Goal: Use online tool/utility

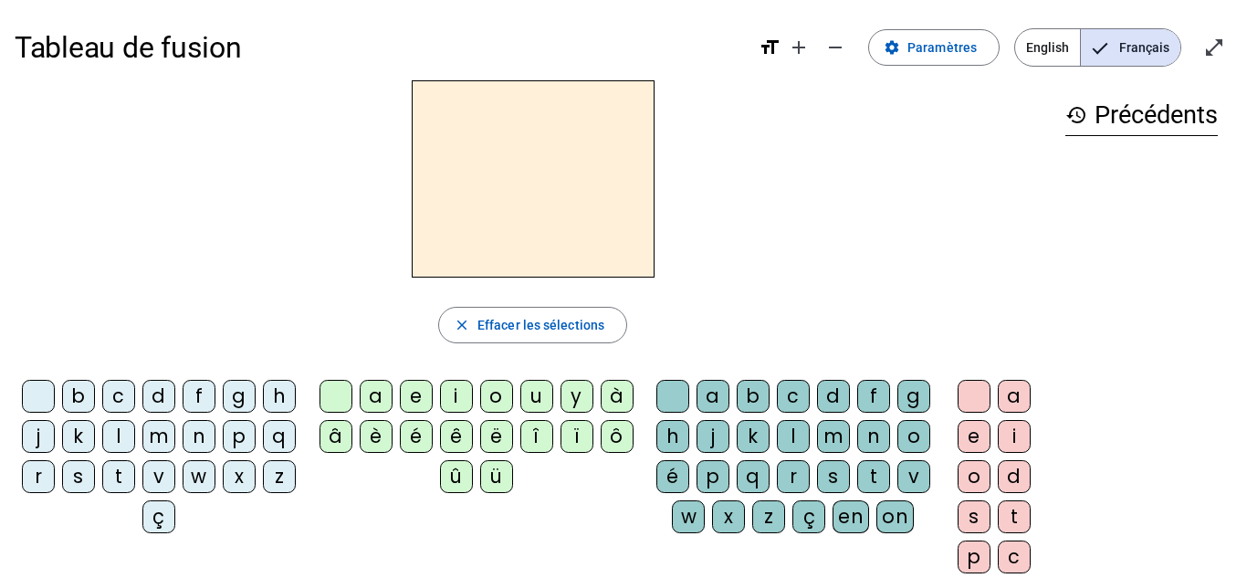
click at [175, 438] on div "m" at bounding box center [158, 436] width 33 height 33
click at [369, 394] on div "a" at bounding box center [376, 396] width 33 height 33
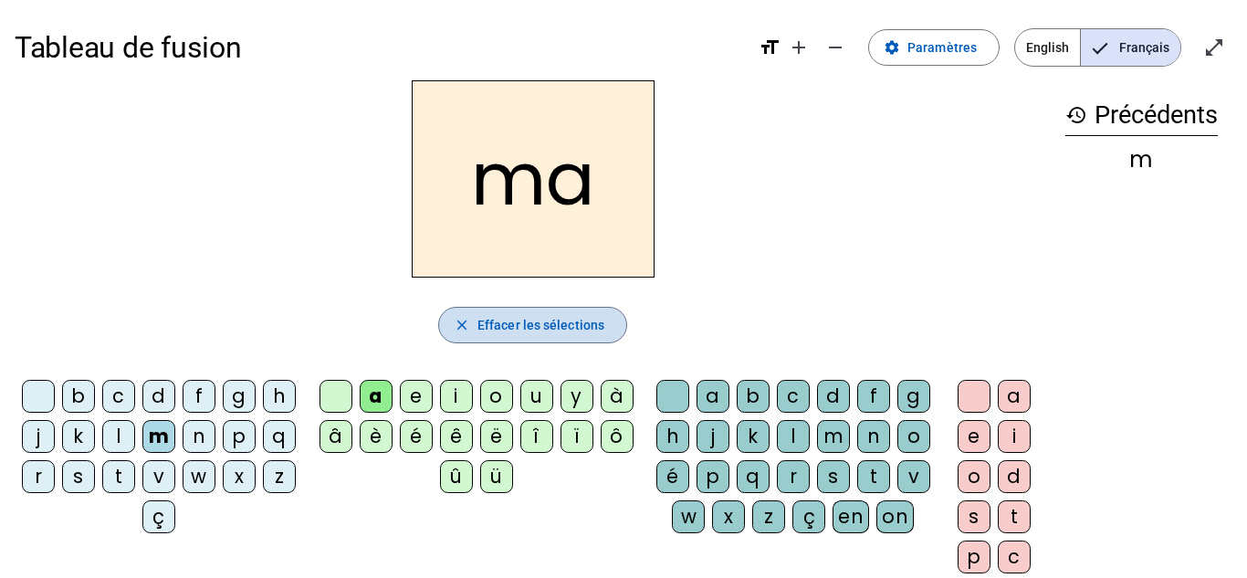
click at [585, 321] on span "Effacer les sélections" at bounding box center [541, 325] width 127 height 22
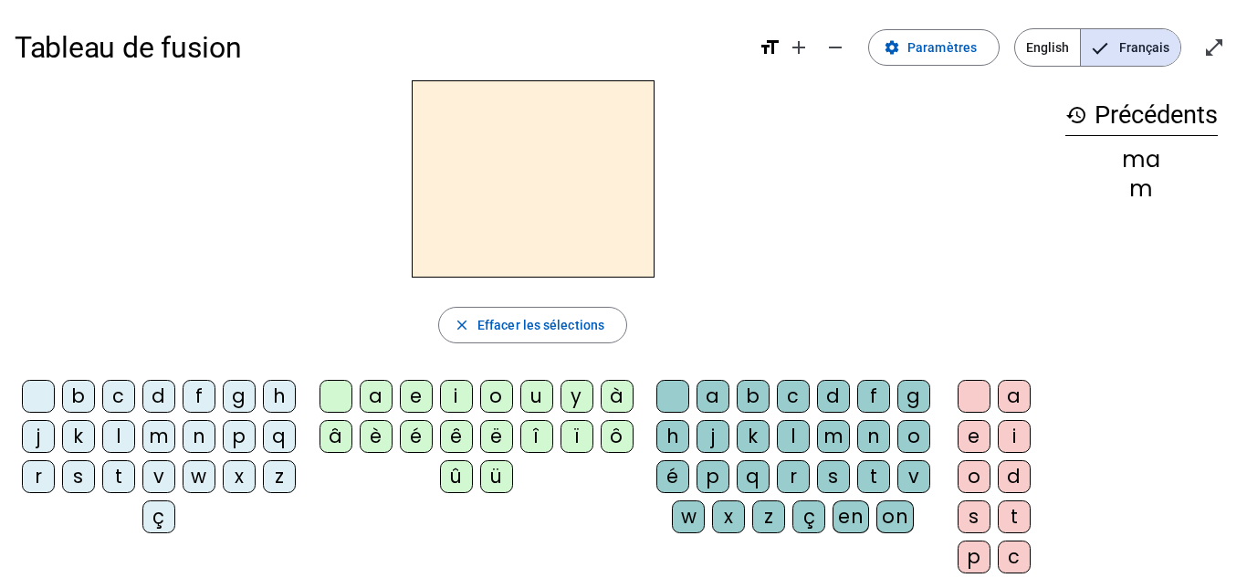
click at [135, 440] on div "l" at bounding box center [118, 436] width 33 height 33
click at [376, 396] on div "a" at bounding box center [376, 396] width 33 height 33
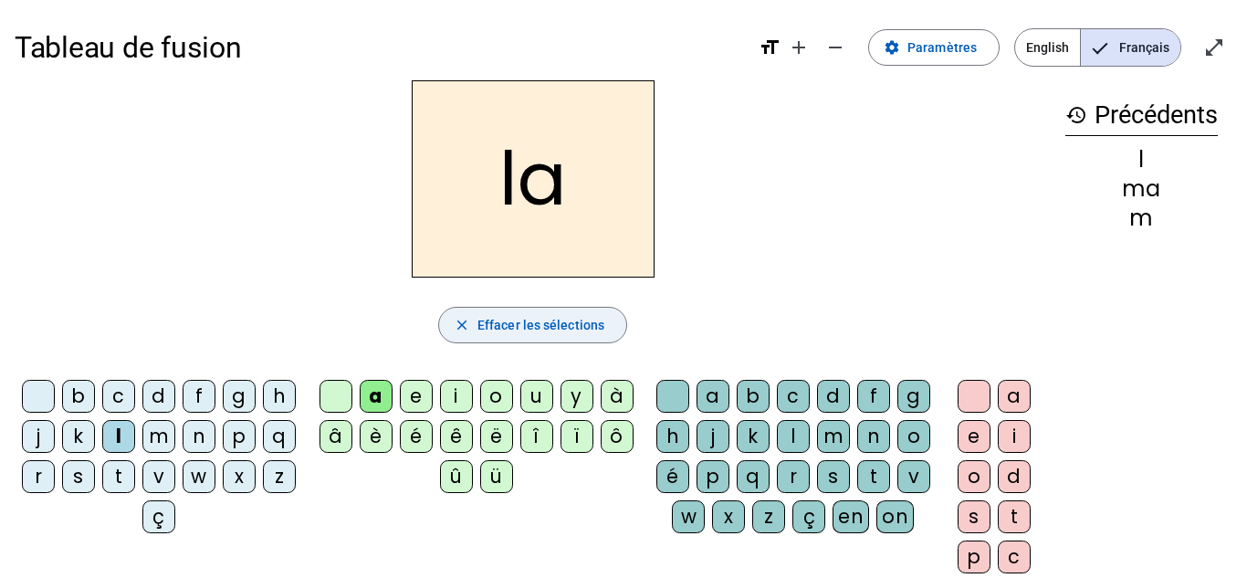
click at [566, 303] on span "button" at bounding box center [532, 325] width 187 height 44
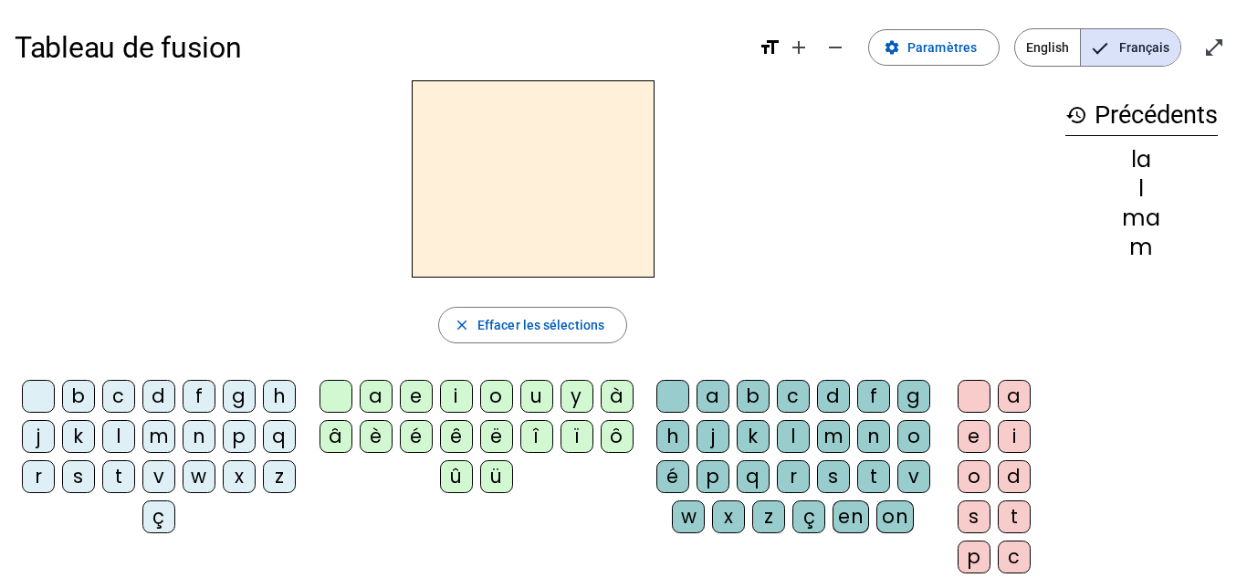
click at [135, 442] on div "l" at bounding box center [118, 436] width 33 height 33
click at [409, 396] on div "e" at bounding box center [416, 396] width 33 height 33
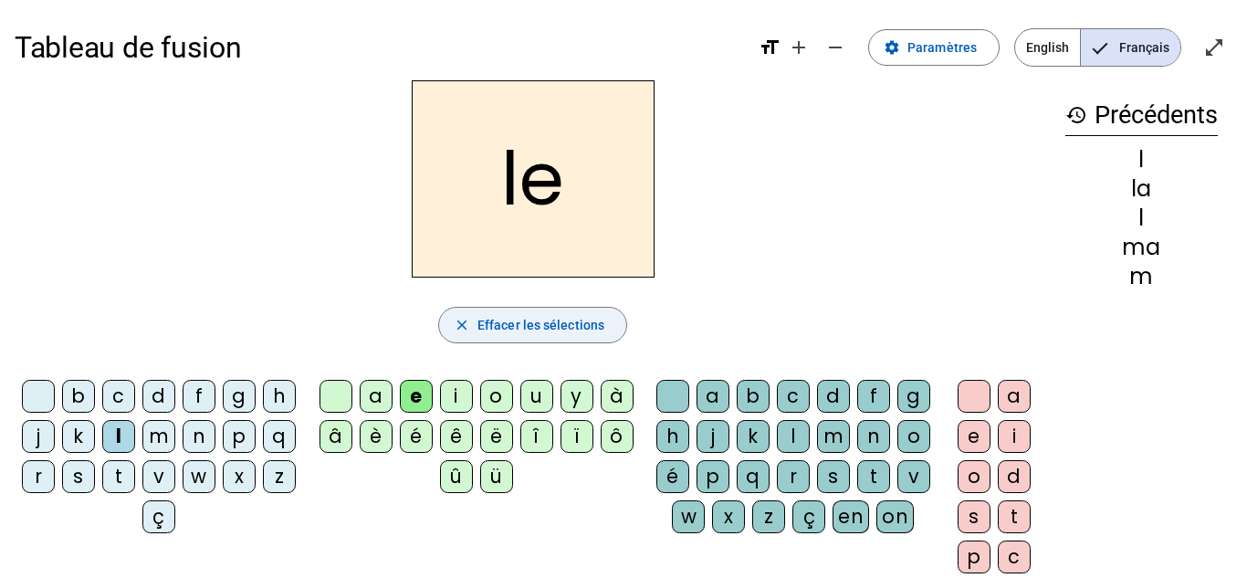
click at [527, 331] on span "Effacer les sélections" at bounding box center [541, 325] width 127 height 22
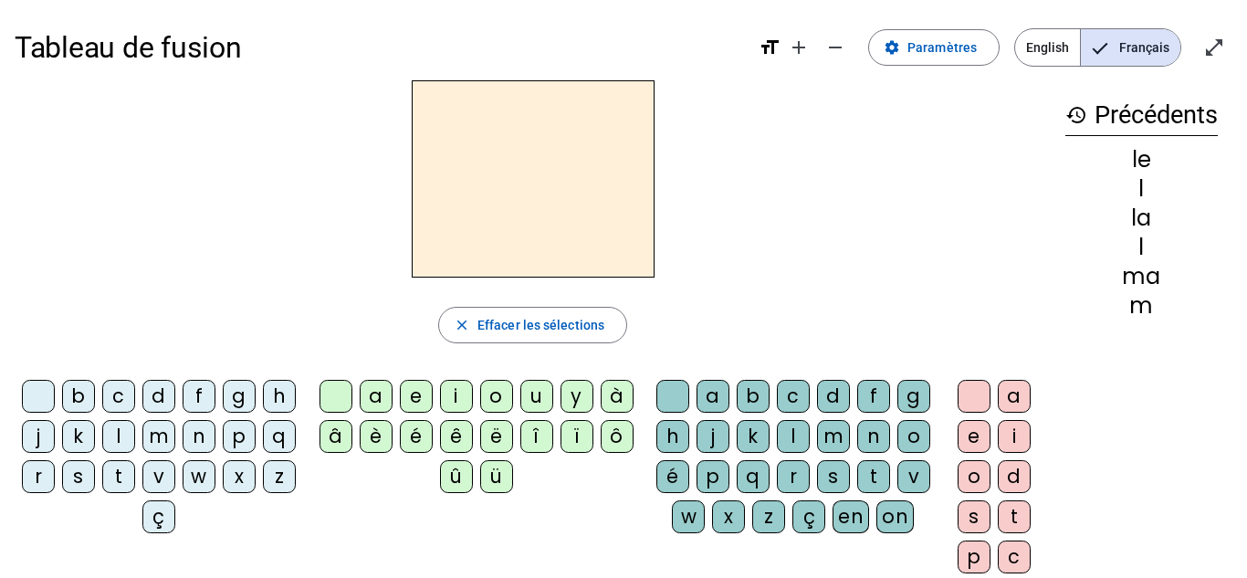
click at [175, 394] on div "d" at bounding box center [158, 396] width 33 height 33
click at [411, 397] on div "e" at bounding box center [416, 396] width 33 height 33
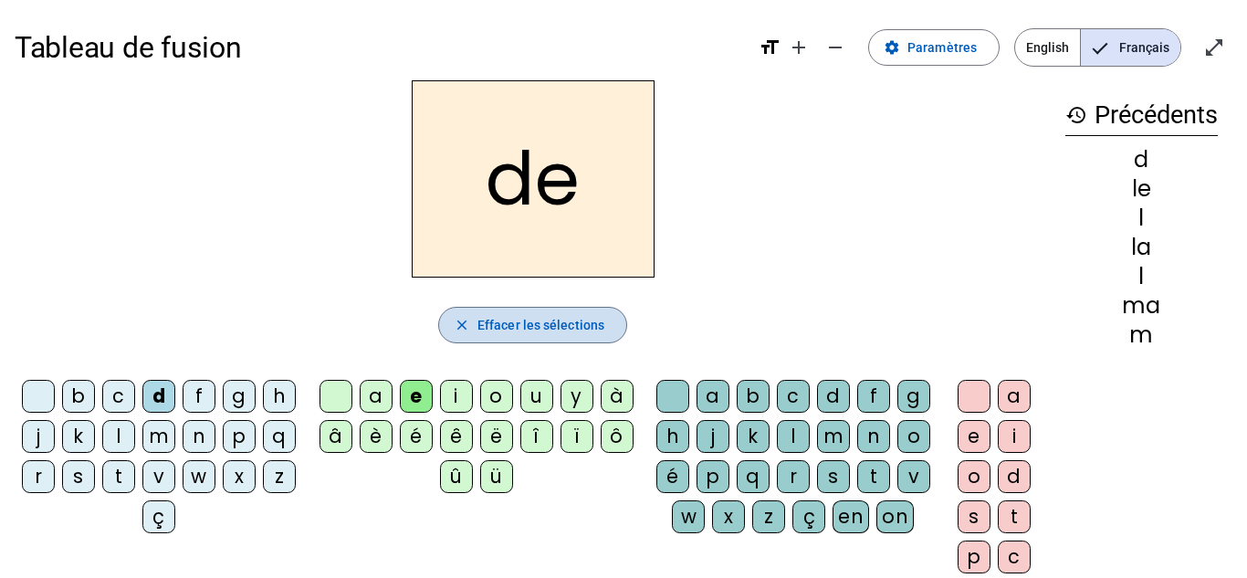
click at [572, 329] on span "Effacer les sélections" at bounding box center [541, 325] width 127 height 22
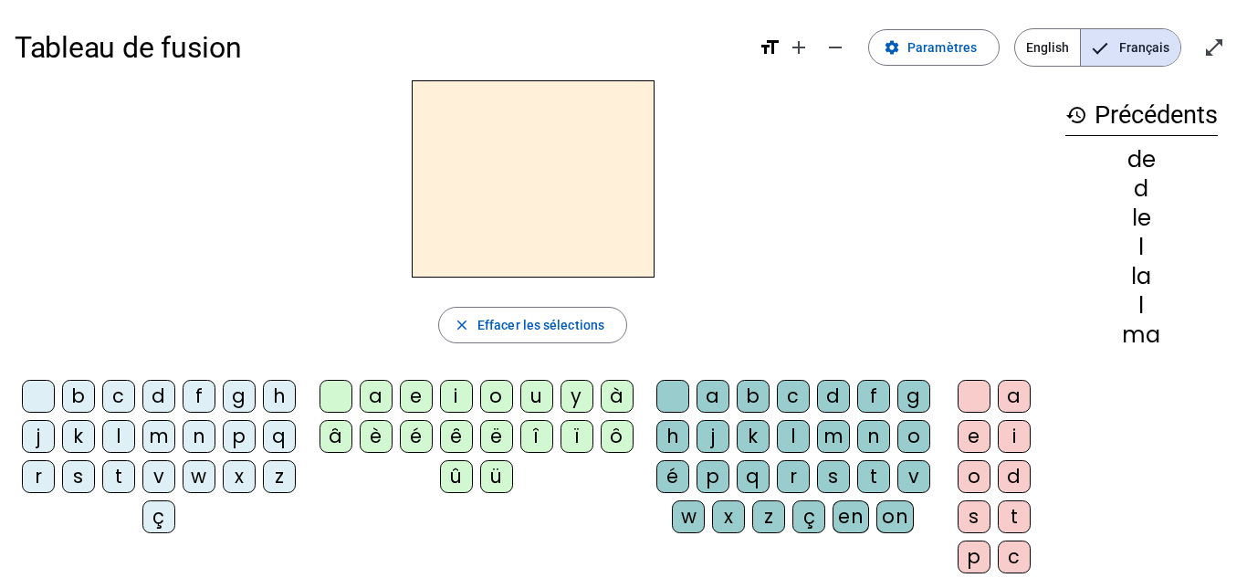
click at [173, 400] on div "d" at bounding box center [158, 396] width 33 height 33
click at [537, 393] on div "u" at bounding box center [536, 396] width 33 height 33
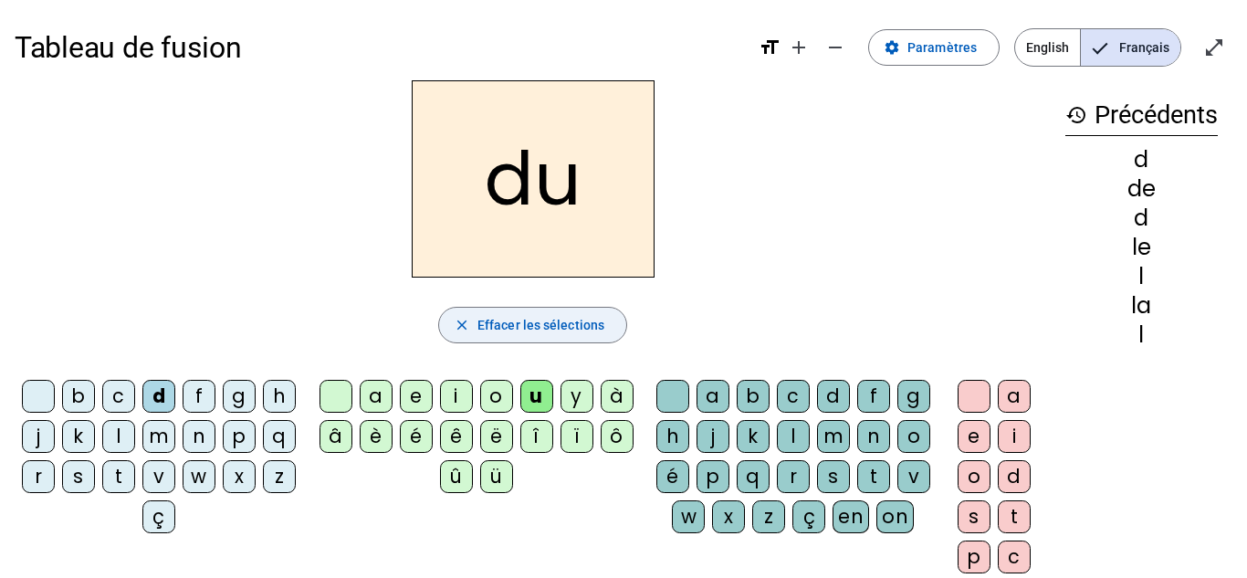
click at [582, 317] on span "Effacer les sélections" at bounding box center [541, 325] width 127 height 22
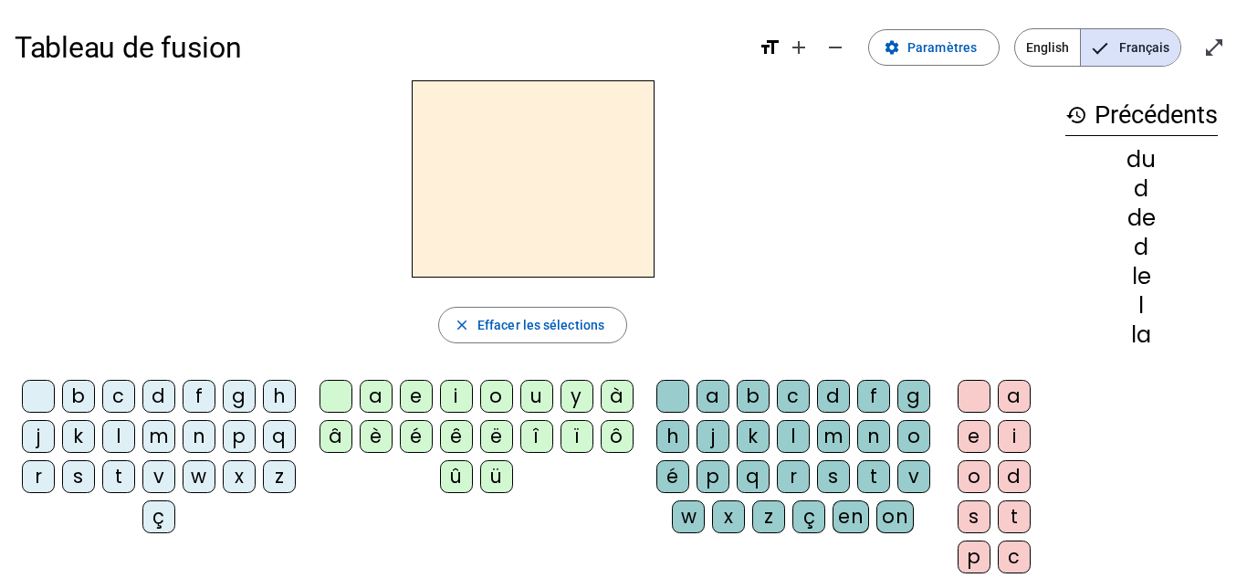
click at [135, 485] on div "t" at bounding box center [118, 476] width 33 height 33
click at [528, 396] on div "u" at bounding box center [536, 396] width 33 height 33
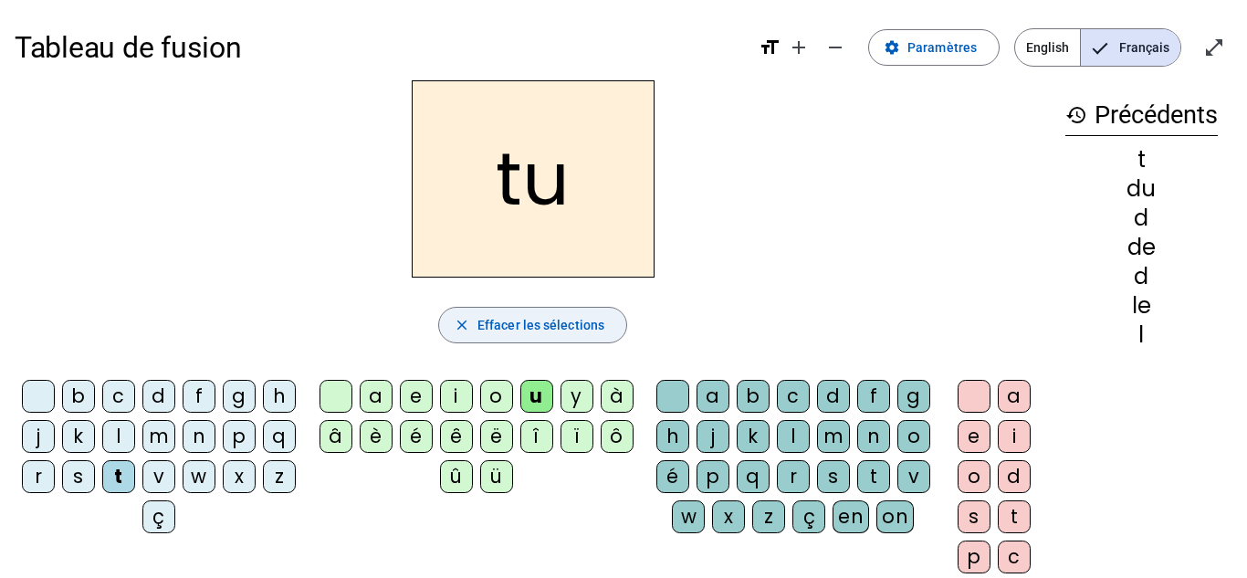
click at [542, 316] on span "Effacer les sélections" at bounding box center [541, 325] width 127 height 22
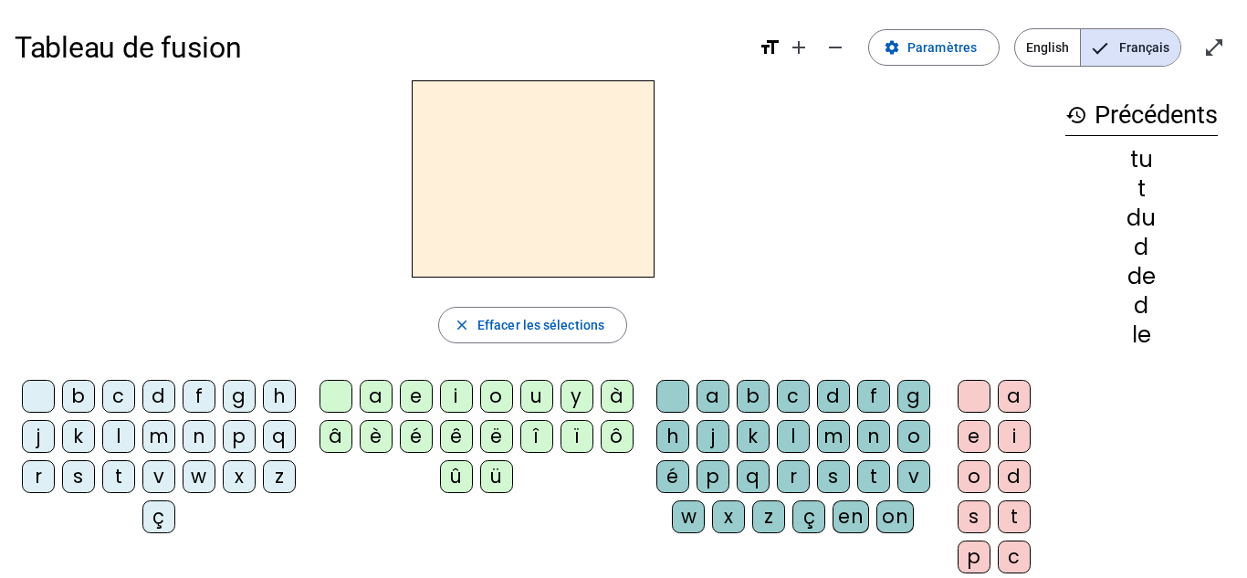
click at [135, 483] on div "t" at bounding box center [118, 476] width 33 height 33
click at [537, 402] on div "u" at bounding box center [536, 396] width 33 height 33
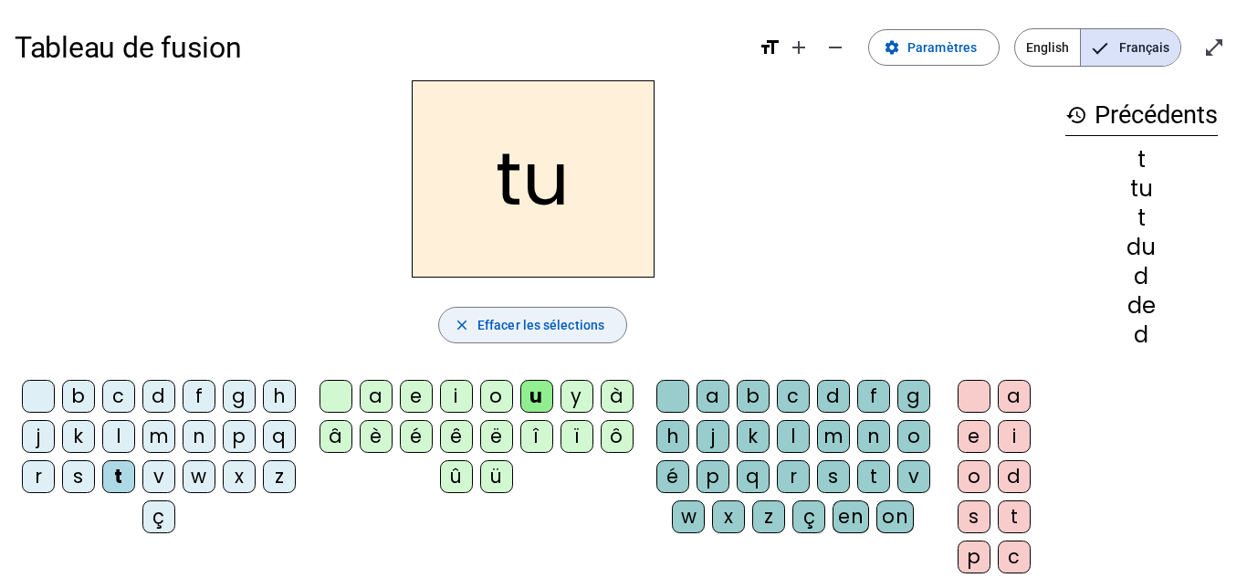
click at [558, 325] on span "Effacer les sélections" at bounding box center [541, 325] width 127 height 22
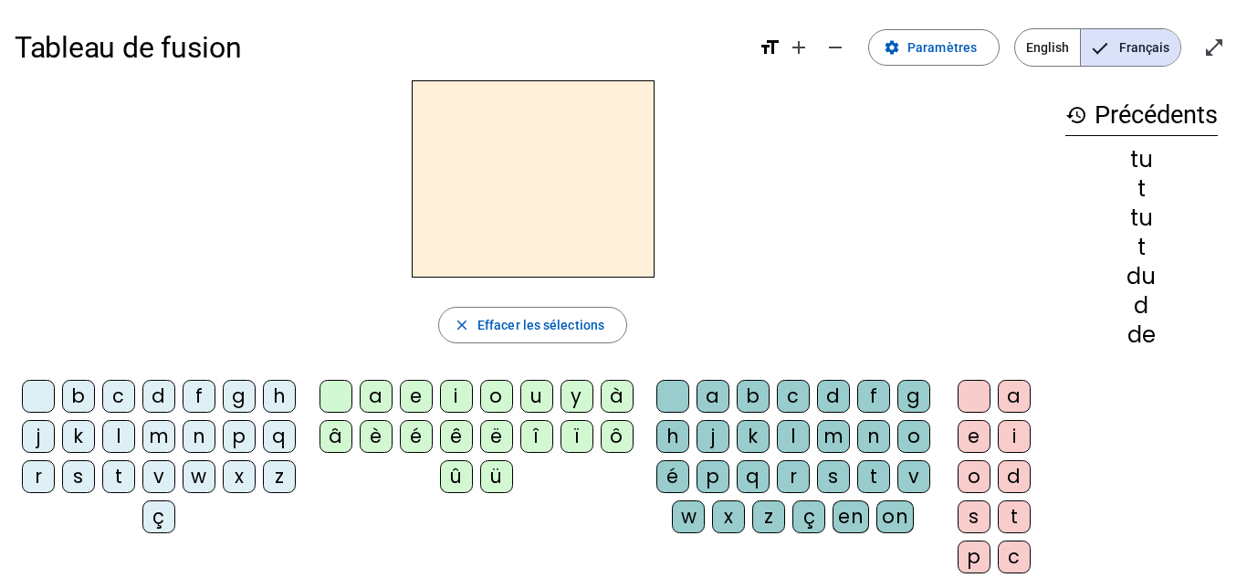
click at [135, 487] on div "t" at bounding box center [118, 476] width 33 height 33
click at [379, 391] on div "a" at bounding box center [376, 396] width 33 height 33
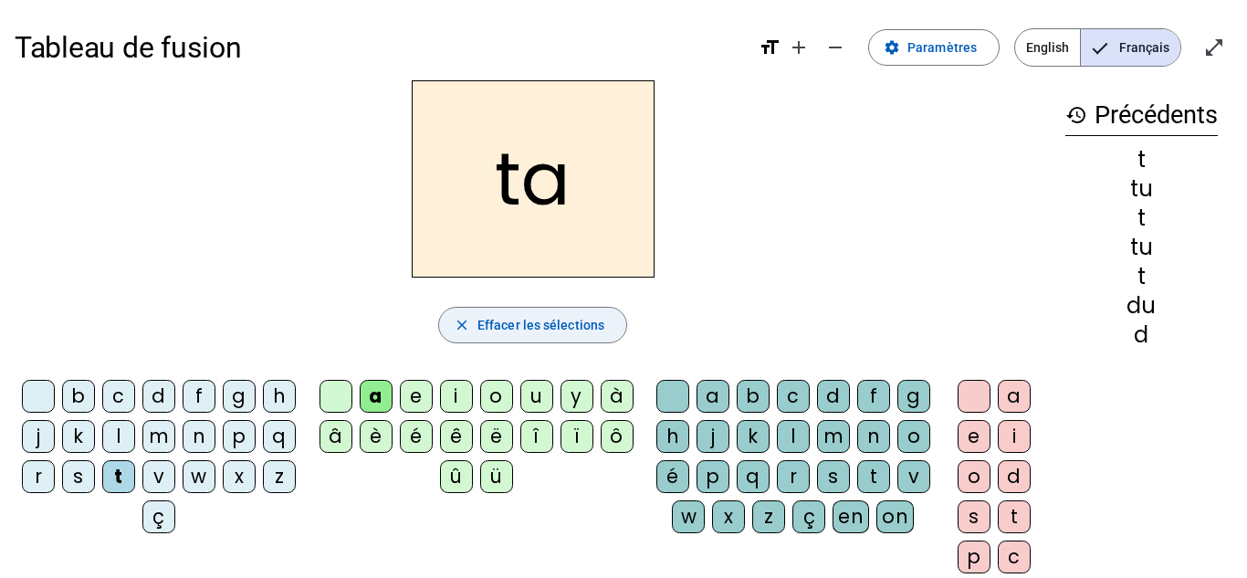
click at [555, 330] on span "Effacer les sélections" at bounding box center [541, 325] width 127 height 22
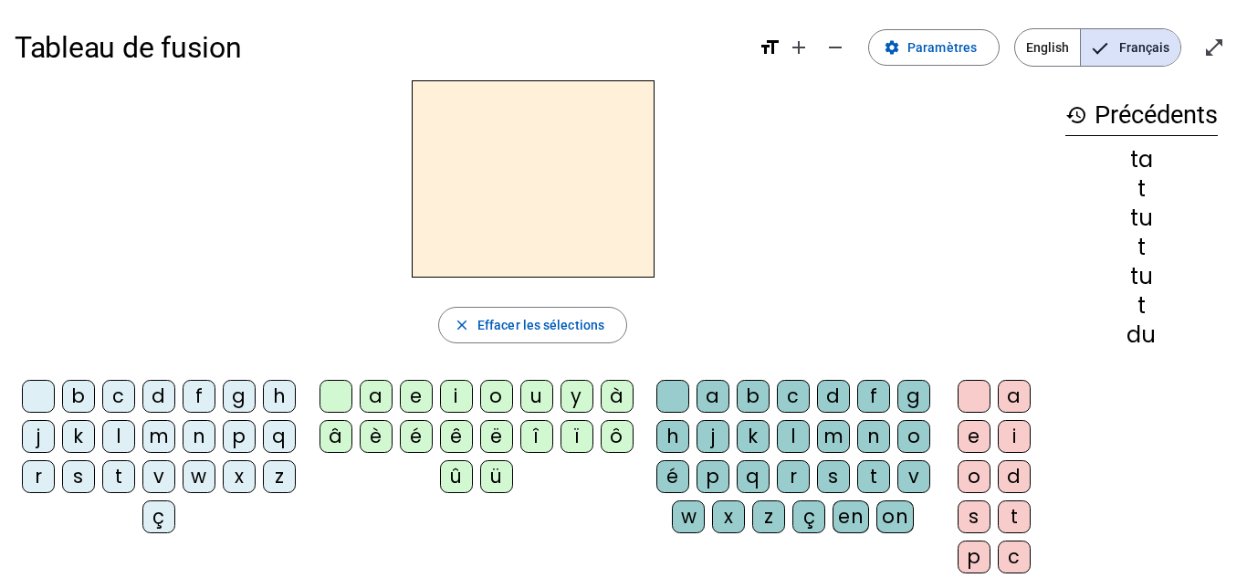
click at [135, 472] on div "t" at bounding box center [118, 476] width 33 height 33
click at [404, 398] on div "e" at bounding box center [416, 396] width 33 height 33
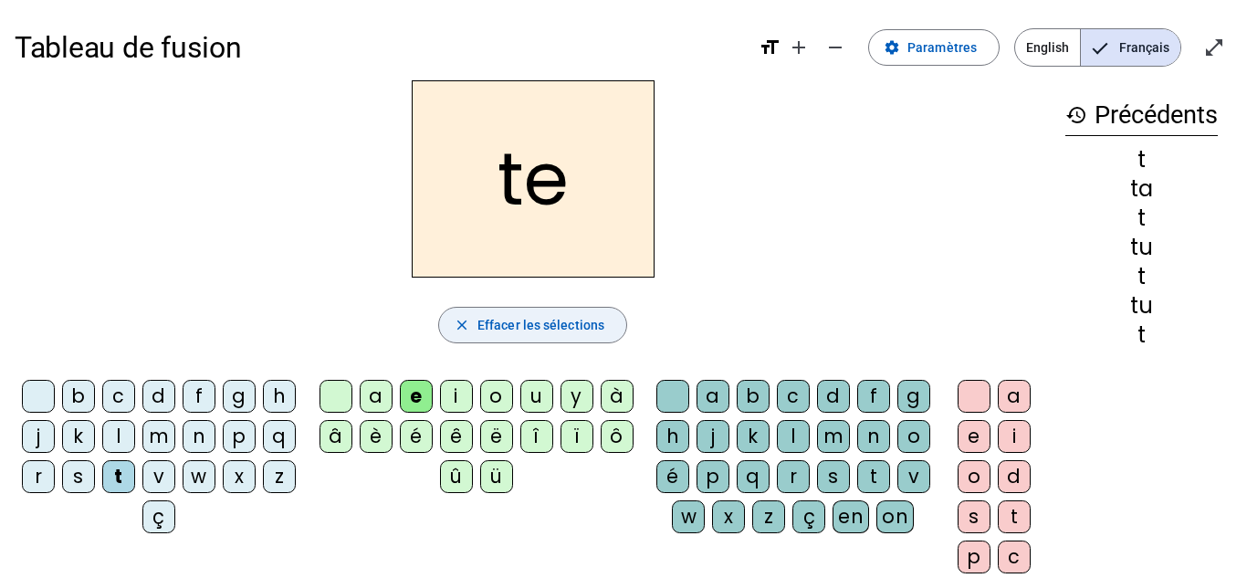
click at [541, 324] on span "Effacer les sélections" at bounding box center [541, 325] width 127 height 22
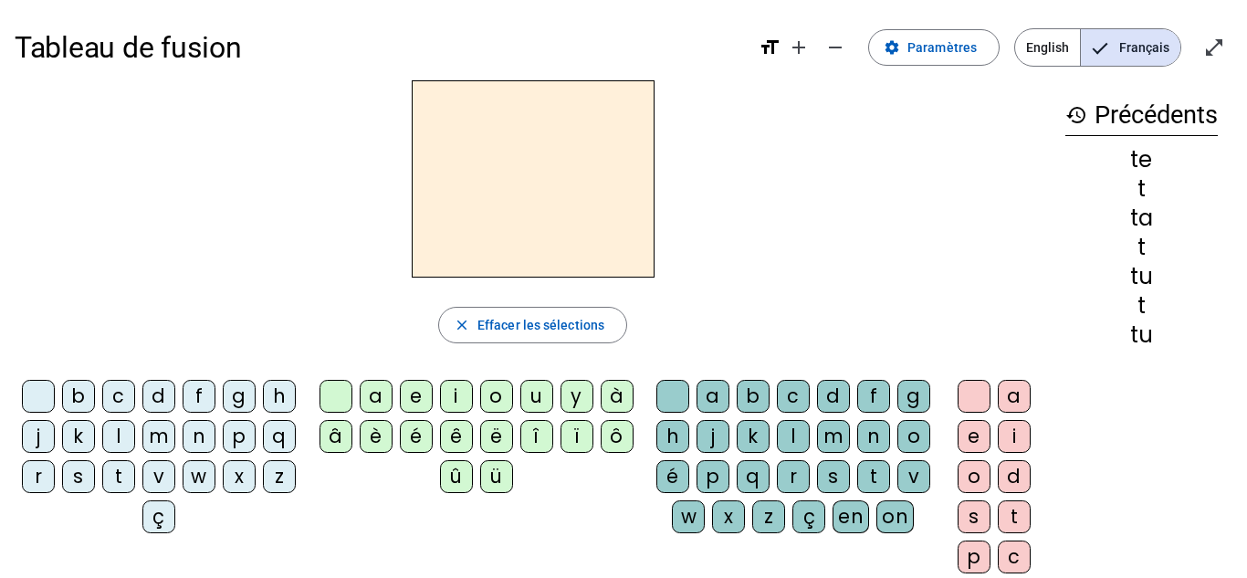
click at [175, 440] on div "m" at bounding box center [158, 436] width 33 height 33
click at [408, 404] on div "e" at bounding box center [416, 396] width 33 height 33
